Goal: Task Accomplishment & Management: Manage account settings

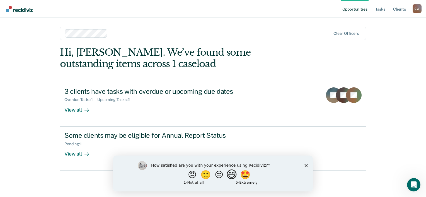
click at [232, 176] on button "😄" at bounding box center [232, 174] width 13 height 11
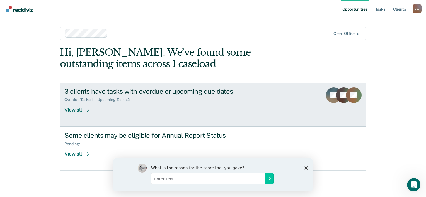
click at [76, 109] on div "View all" at bounding box center [79, 107] width 31 height 11
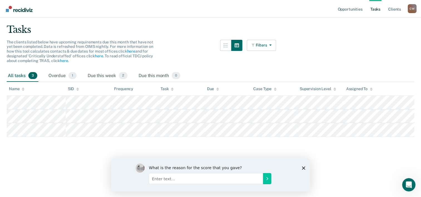
scroll to position [35, 0]
click at [304, 167] on icon "Close survey" at bounding box center [303, 167] width 3 height 3
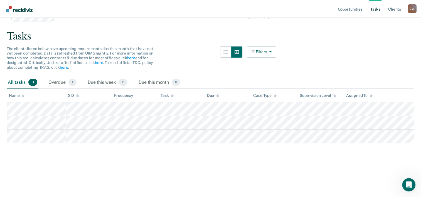
scroll to position [28, 0]
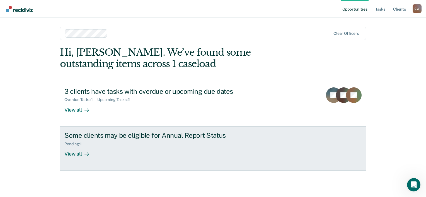
click at [89, 158] on link "Some clients may be eligible for Annual Report Status Pending : 1 View all" at bounding box center [213, 149] width 306 height 44
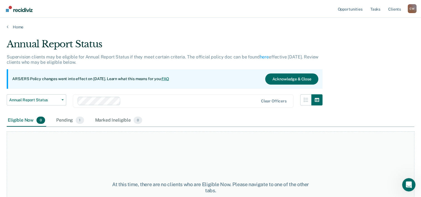
scroll to position [46, 0]
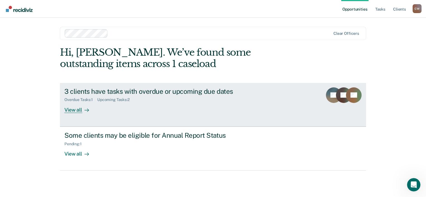
click at [242, 103] on div "3 clients have tasks with overdue or upcoming due dates Overdue Tasks : 1 Upcom…" at bounding box center [168, 100] width 209 height 26
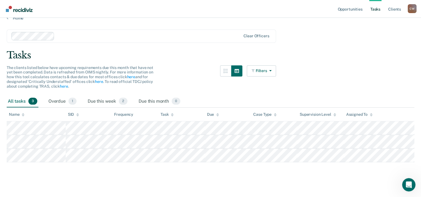
scroll to position [9, 0]
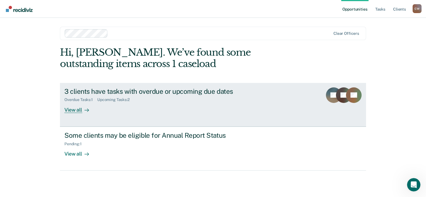
click at [66, 110] on div "View all" at bounding box center [79, 107] width 31 height 11
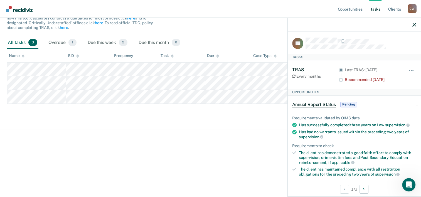
scroll to position [1, 0]
click at [416, 23] on button "button" at bounding box center [415, 24] width 4 height 5
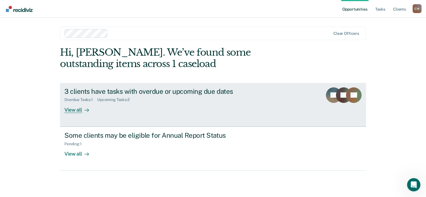
click at [136, 98] on div "Overdue Tasks : 1 Upcoming Tasks : 2" at bounding box center [162, 98] width 196 height 7
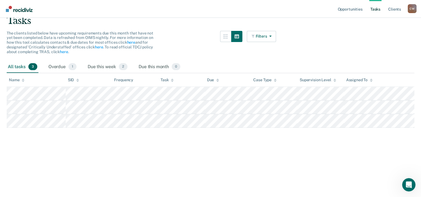
scroll to position [44, 0]
click at [99, 69] on div "Due this week 2" at bounding box center [108, 66] width 42 height 12
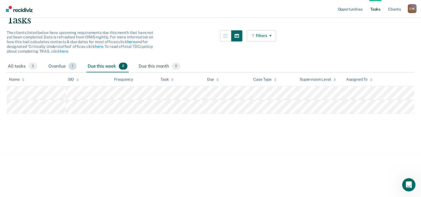
click at [58, 65] on div "Overdue 1" at bounding box center [62, 66] width 30 height 12
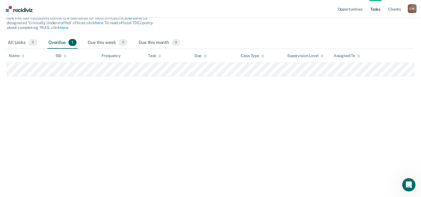
scroll to position [0, 0]
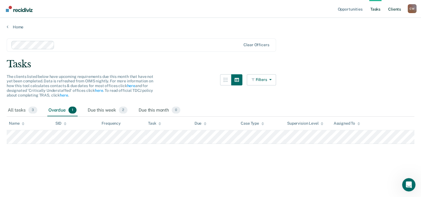
click at [395, 9] on link "Client s" at bounding box center [394, 9] width 15 height 18
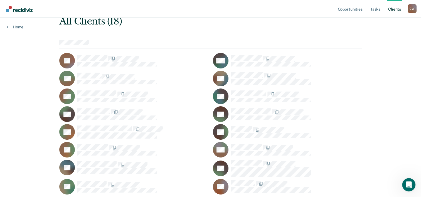
scroll to position [32, 0]
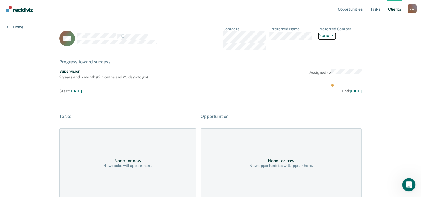
click at [324, 36] on button "None" at bounding box center [327, 36] width 17 height 6
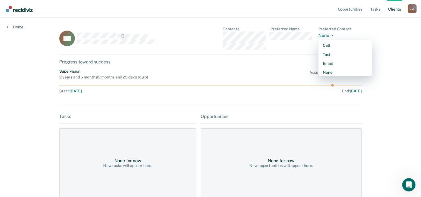
click at [324, 36] on button "None" at bounding box center [327, 36] width 17 height 6
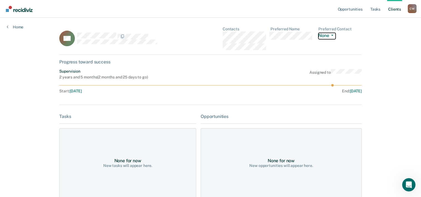
click at [324, 36] on button "None" at bounding box center [327, 36] width 17 height 6
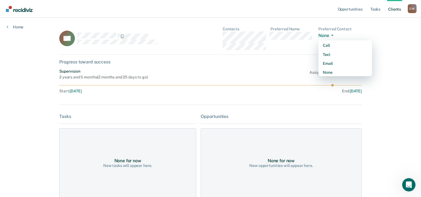
click at [232, 75] on div "Supervision 2 years and 5 months ( 2 months and 25 days to go ) Assigned to" at bounding box center [210, 74] width 303 height 11
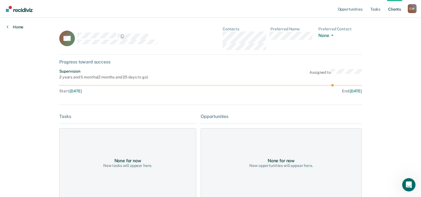
click at [23, 26] on link "Home" at bounding box center [15, 27] width 17 height 5
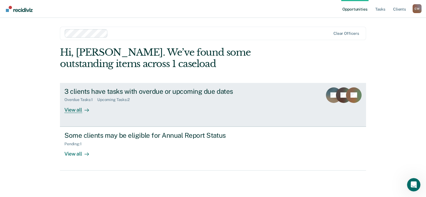
click at [179, 94] on div "3 clients have tasks with overdue or upcoming due dates" at bounding box center [162, 91] width 196 height 8
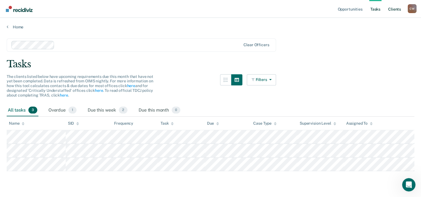
click at [392, 10] on link "Client s" at bounding box center [394, 9] width 15 height 18
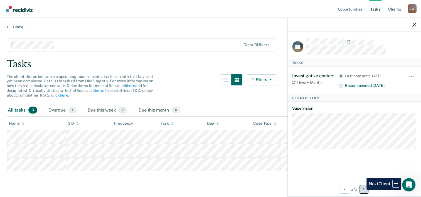
click at [363, 190] on button "Next Client" at bounding box center [364, 189] width 9 height 9
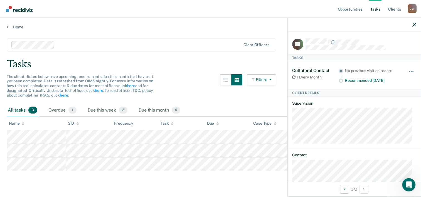
click at [417, 24] on div at bounding box center [354, 25] width 133 height 14
click at [412, 24] on div at bounding box center [354, 25] width 133 height 14
click at [395, 14] on link "Client s" at bounding box center [394, 9] width 15 height 18
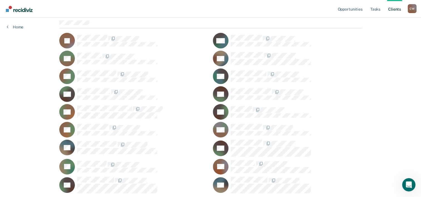
scroll to position [67, 0]
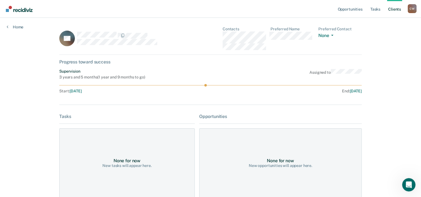
scroll to position [44, 0]
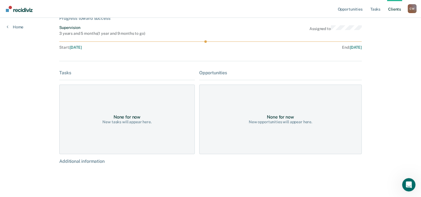
click at [286, 125] on div "None for now New opportunities will appear here." at bounding box center [280, 120] width 163 height 70
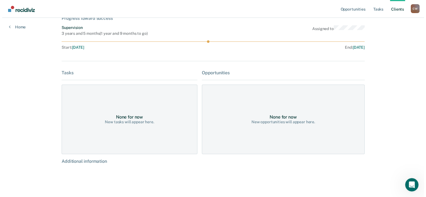
scroll to position [0, 0]
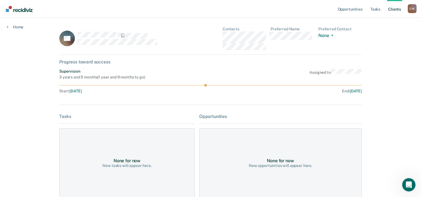
click at [21, 30] on div "Opportunities Tasks Client s [PERSON_NAME] Profile How it works Log Out Home JM…" at bounding box center [210, 120] width 421 height 241
click at [15, 26] on link "Home" at bounding box center [15, 27] width 17 height 5
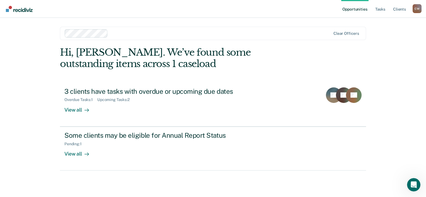
click at [413, 185] on icon "Open Intercom Messenger" at bounding box center [413, 184] width 9 height 9
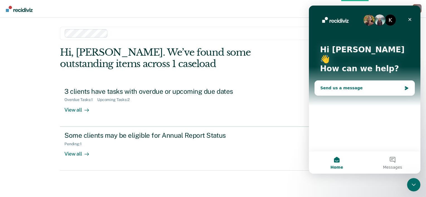
click at [340, 85] on div "Send us a message" at bounding box center [361, 88] width 82 height 6
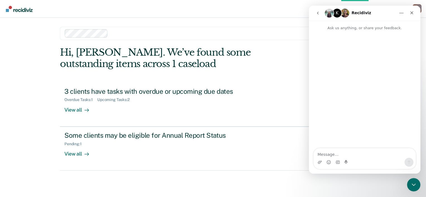
click at [168, 67] on div "Hi, [PERSON_NAME]. We’ve found some outstanding items across 1 caseload" at bounding box center [182, 58] width 245 height 23
click at [197, 66] on div "Hi, [PERSON_NAME]. We’ve found some outstanding items across 1 caseload" at bounding box center [182, 58] width 245 height 23
click at [411, 13] on icon "Close" at bounding box center [411, 12] width 3 height 3
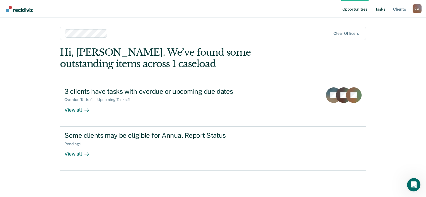
click at [380, 13] on link "Tasks" at bounding box center [380, 9] width 12 height 18
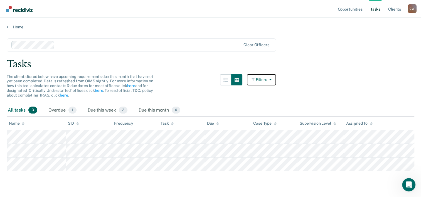
click at [270, 78] on button "Filters" at bounding box center [262, 79] width 30 height 11
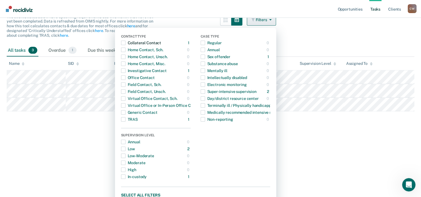
scroll to position [68, 0]
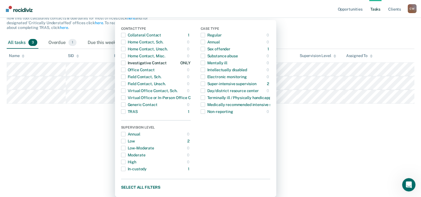
click at [126, 65] on span "button" at bounding box center [123, 63] width 4 height 4
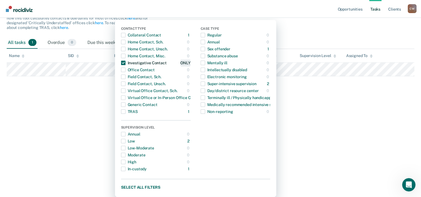
click at [190, 60] on div "ONLY" at bounding box center [185, 62] width 10 height 9
click at [205, 85] on span "button" at bounding box center [203, 84] width 4 height 4
click at [126, 65] on span "button" at bounding box center [123, 63] width 4 height 4
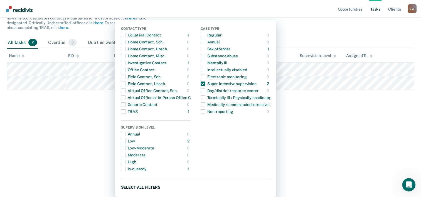
click at [151, 186] on button "Select all filters" at bounding box center [195, 187] width 149 height 7
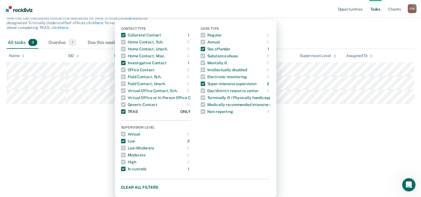
click at [126, 111] on span "button" at bounding box center [123, 111] width 4 height 4
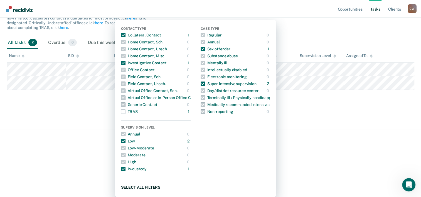
click at [155, 189] on button "Select all filters" at bounding box center [195, 187] width 149 height 7
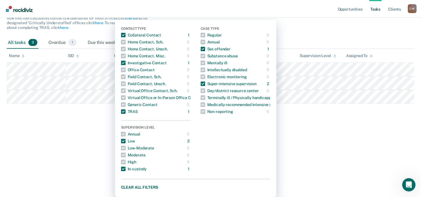
click at [325, 130] on html "Looks like you’re using Internet Explorer 11. For faster loading and a better e…" at bounding box center [210, 30] width 421 height 197
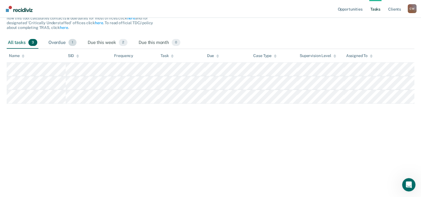
click at [54, 47] on div "Overdue 1" at bounding box center [62, 43] width 30 height 12
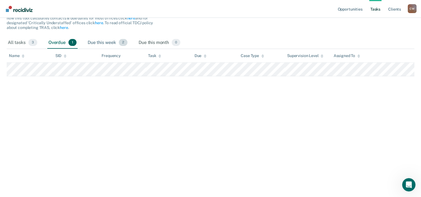
click at [103, 46] on div "Due this week 2" at bounding box center [108, 43] width 42 height 12
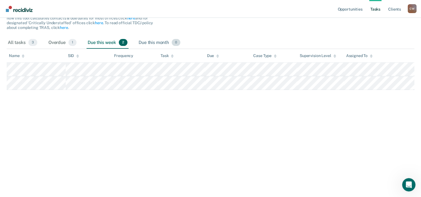
click at [170, 43] on div "Due this month 0" at bounding box center [160, 43] width 44 height 12
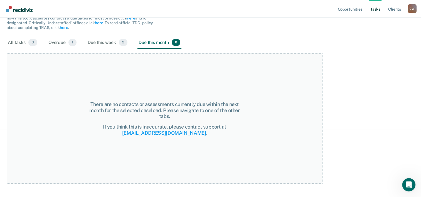
click at [368, 128] on div "Opportunities Tasks Client s [PERSON_NAME] Profile How it works Log Out Home Cl…" at bounding box center [210, 30] width 421 height 197
click at [393, 10] on link "Client s" at bounding box center [394, 9] width 15 height 18
